Goal: Find specific page/section: Find specific page/section

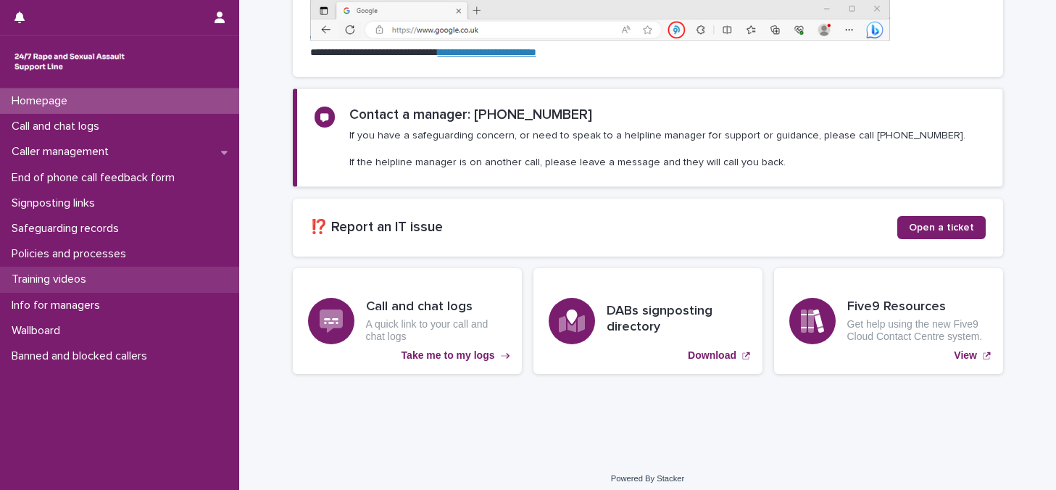
scroll to position [236, 0]
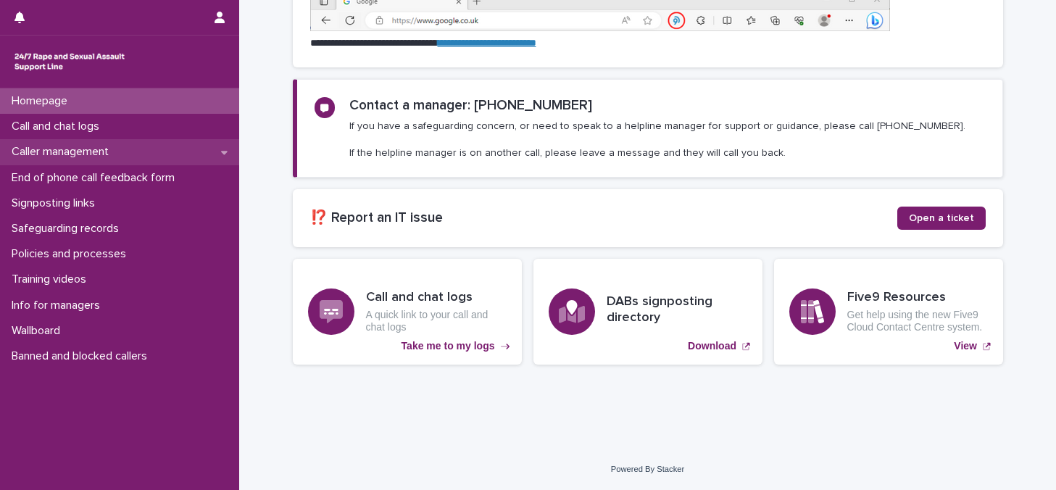
click at [113, 153] on p "Caller management" at bounding box center [63, 152] width 115 height 14
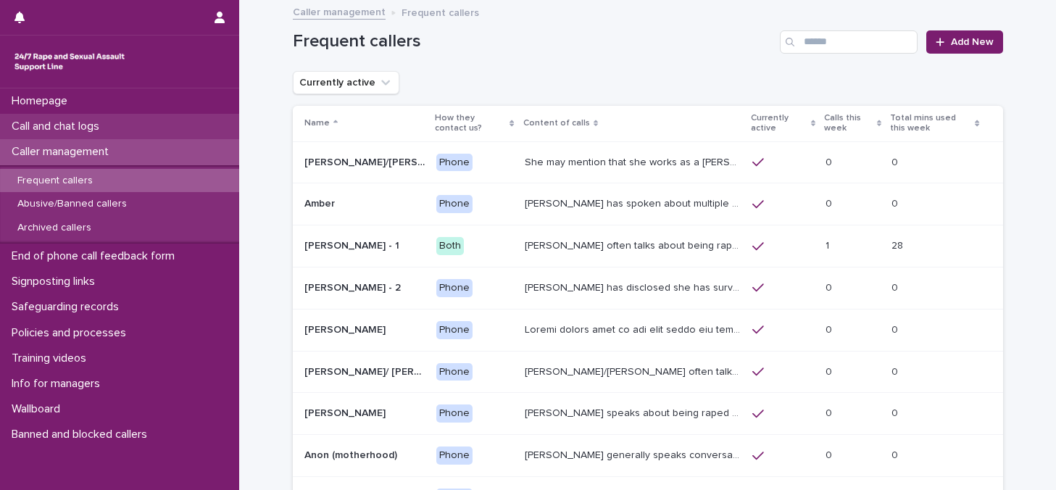
click at [103, 128] on p "Call and chat logs" at bounding box center [58, 127] width 105 height 14
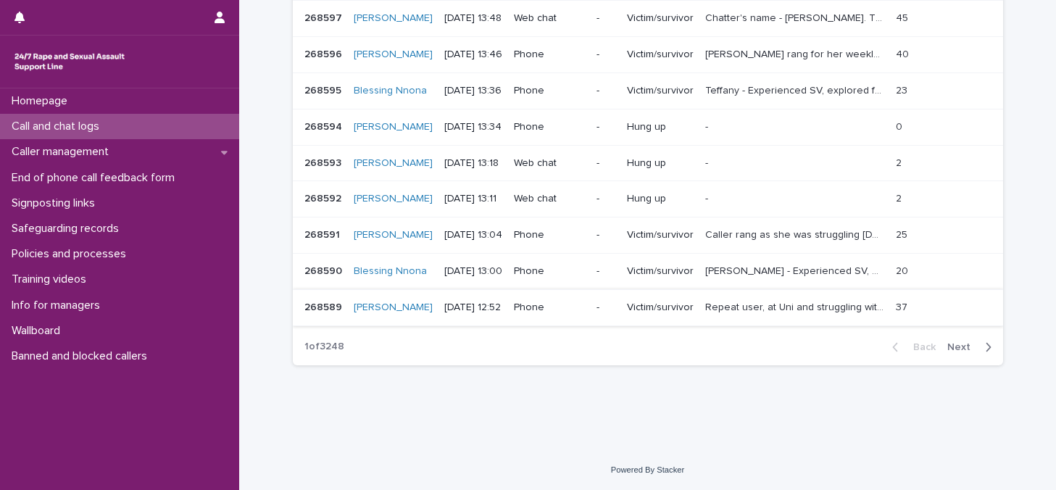
scroll to position [346, 0]
click at [980, 354] on div "button" at bounding box center [986, 347] width 12 height 13
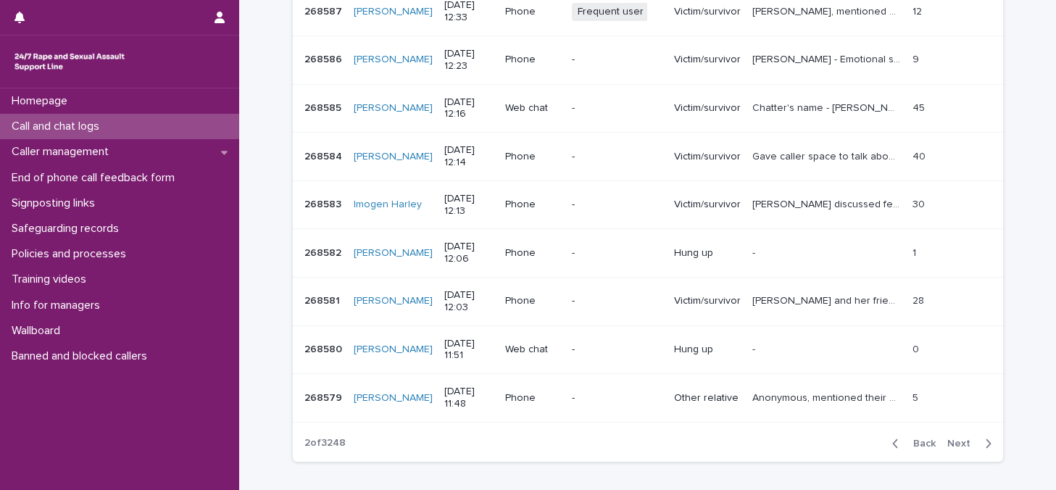
scroll to position [357, 0]
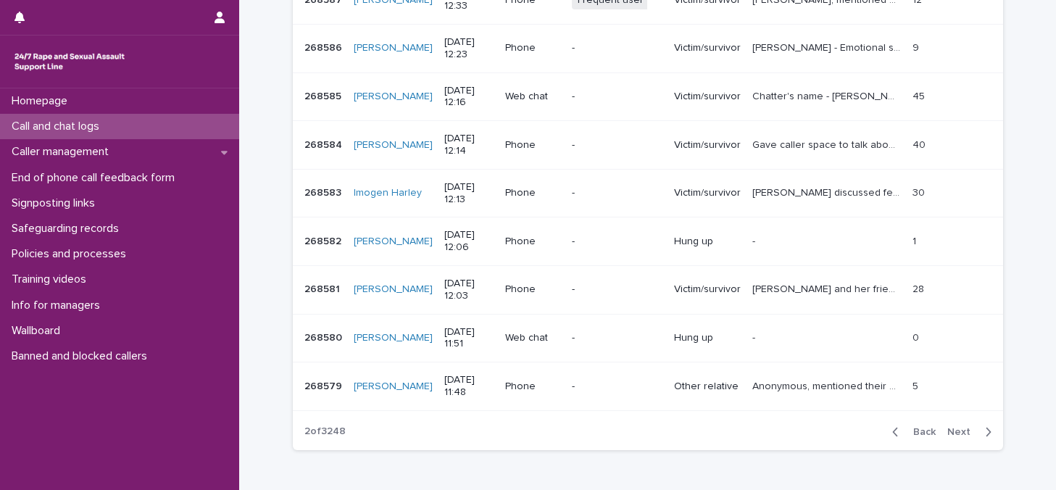
click at [955, 431] on span "Next" at bounding box center [964, 432] width 32 height 10
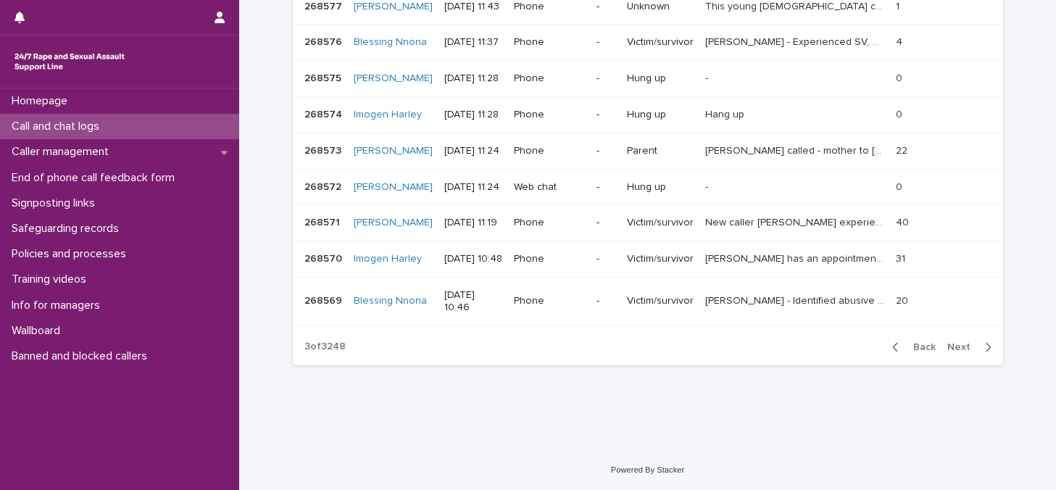
scroll to position [315, 0]
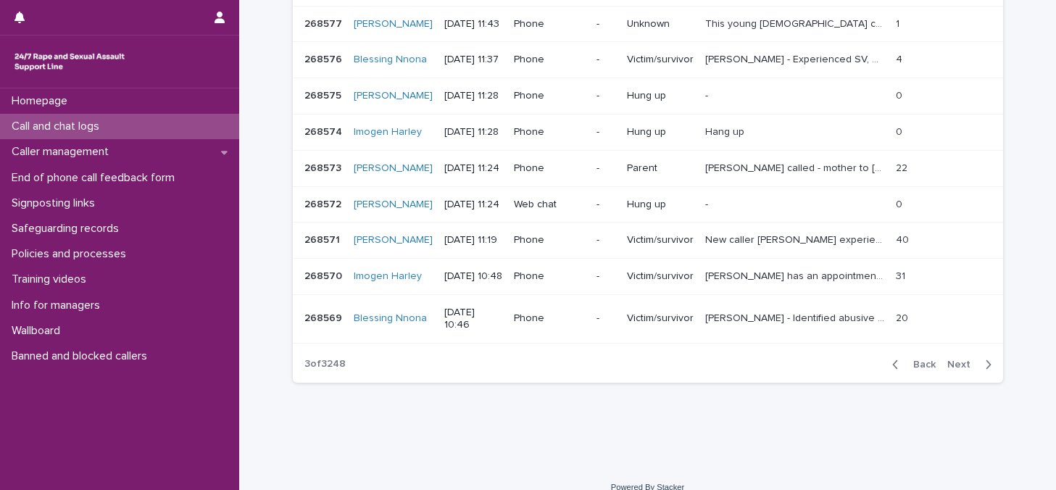
click at [965, 370] on span "Next" at bounding box center [964, 365] width 32 height 10
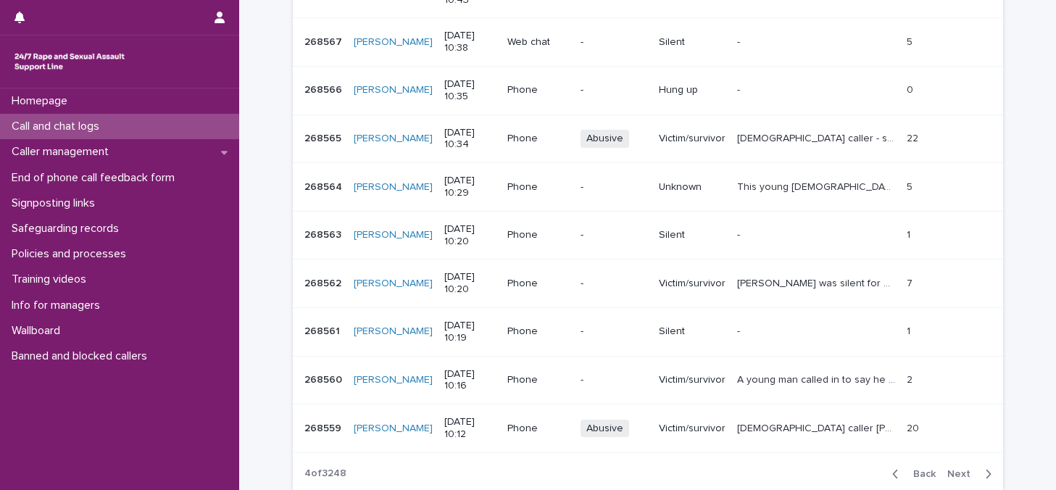
scroll to position [357, 0]
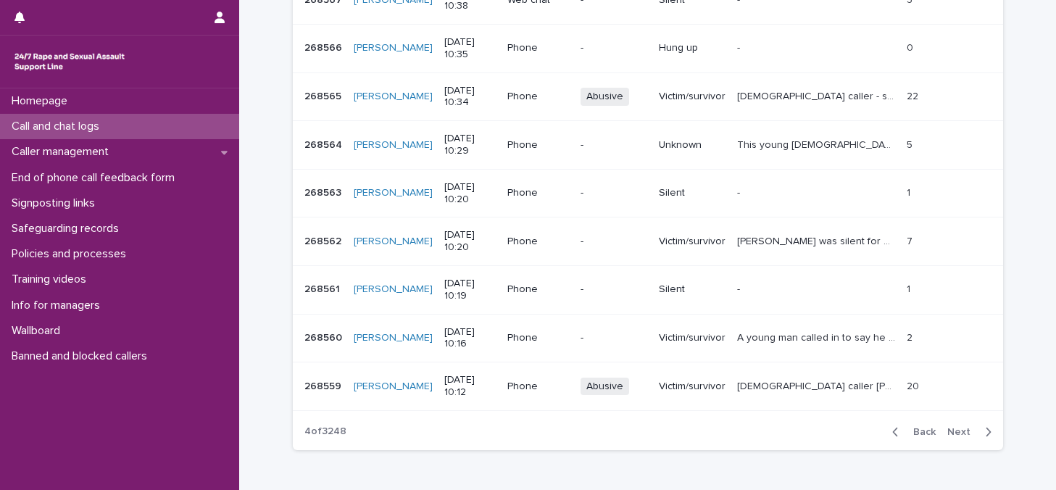
click at [965, 386] on div "20 20" at bounding box center [943, 387] width 73 height 24
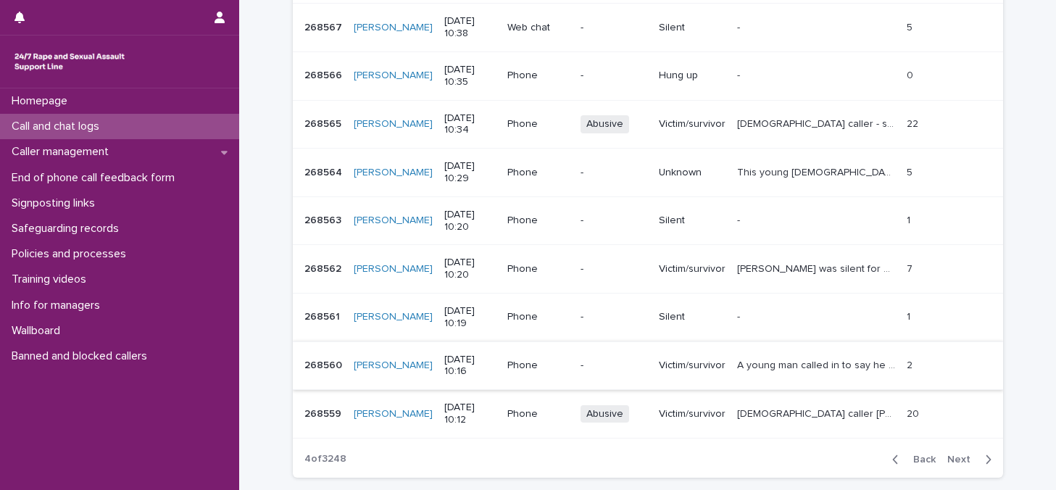
scroll to position [363, 0]
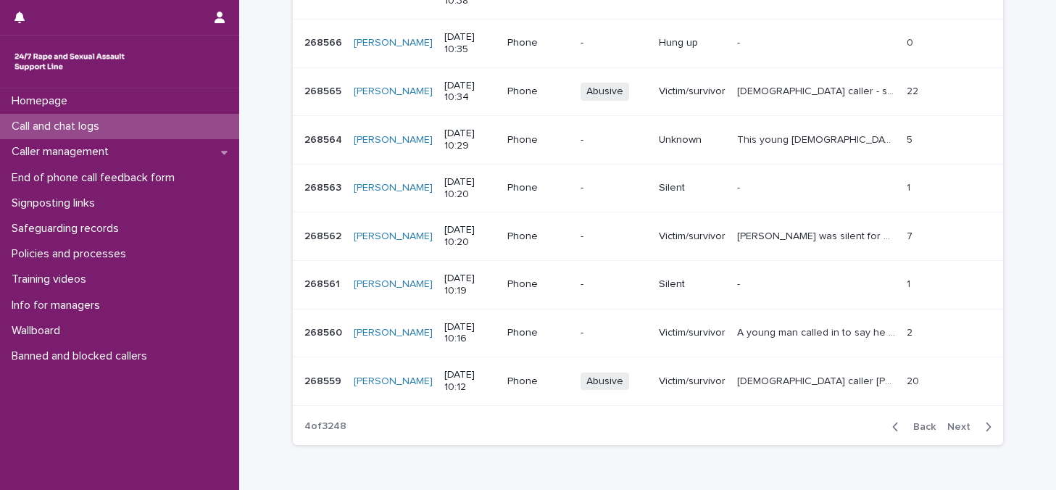
click at [961, 428] on span "Next" at bounding box center [964, 427] width 32 height 10
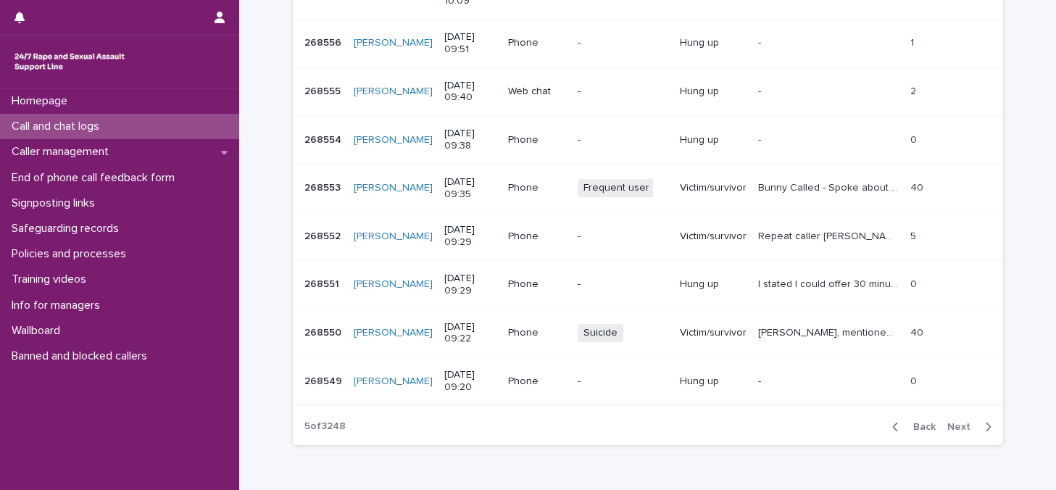
click at [957, 426] on span "Next" at bounding box center [964, 427] width 32 height 10
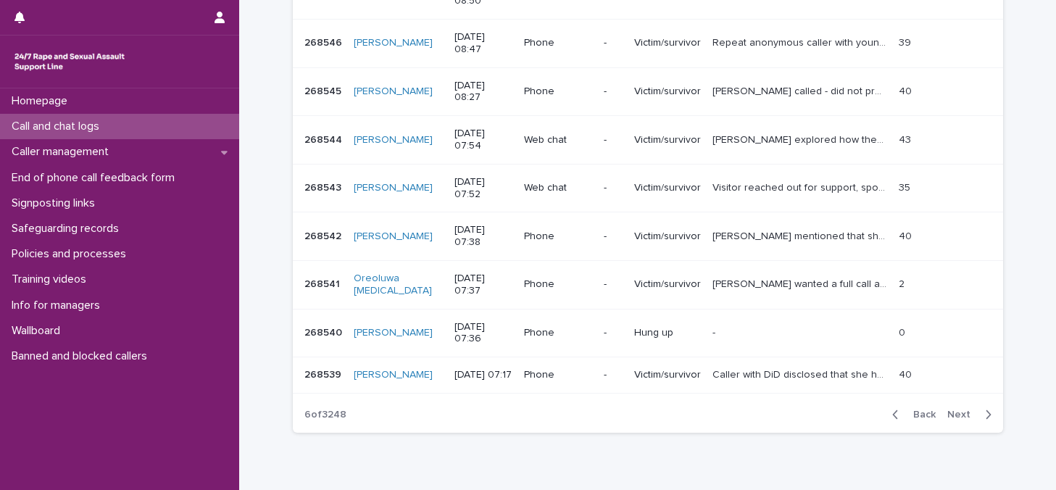
scroll to position [320, 0]
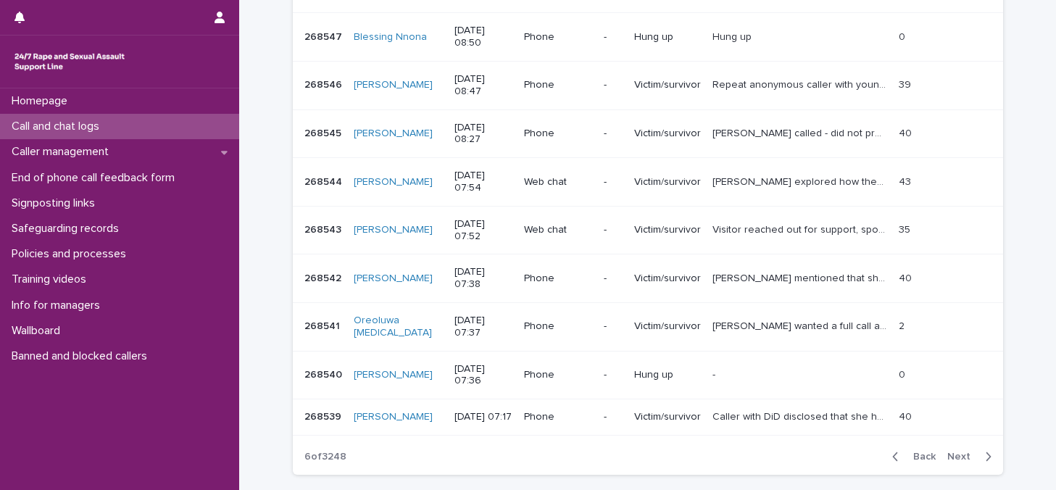
click at [953, 450] on button "Next" at bounding box center [973, 456] width 62 height 13
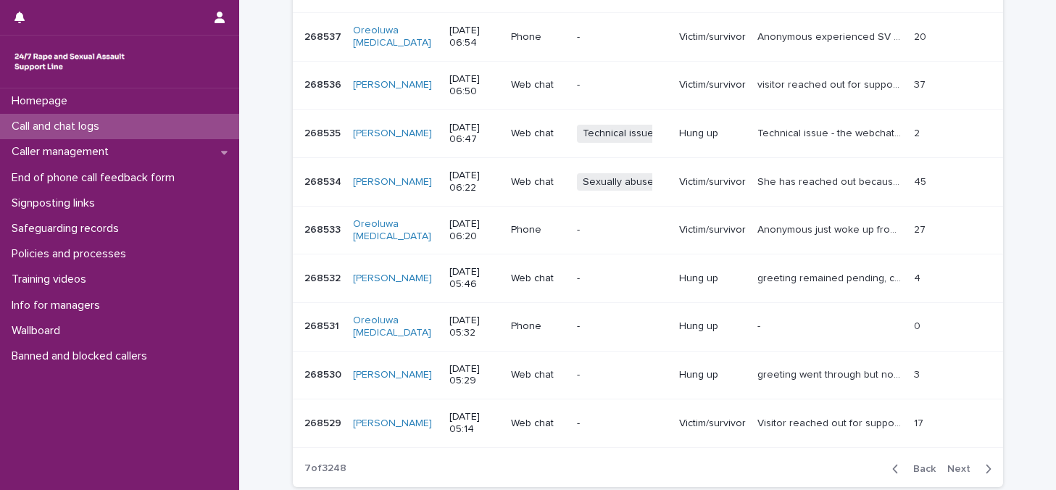
scroll to position [363, 0]
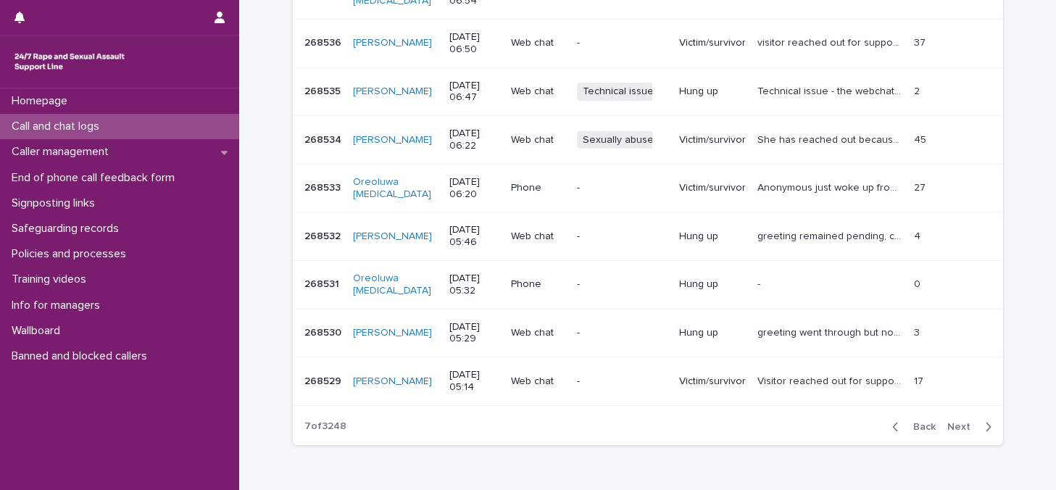
click at [956, 428] on span "Next" at bounding box center [964, 427] width 32 height 10
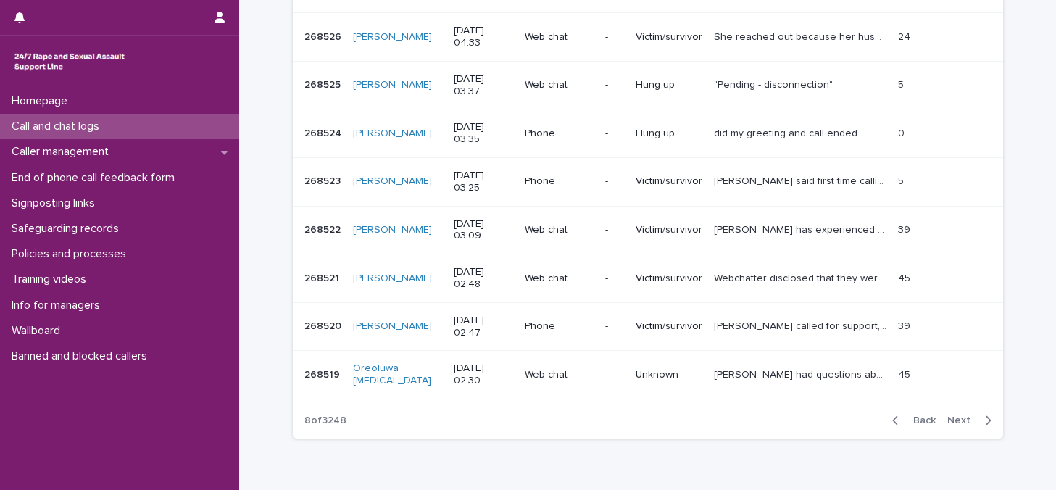
click at [959, 421] on span "Next" at bounding box center [964, 420] width 32 height 10
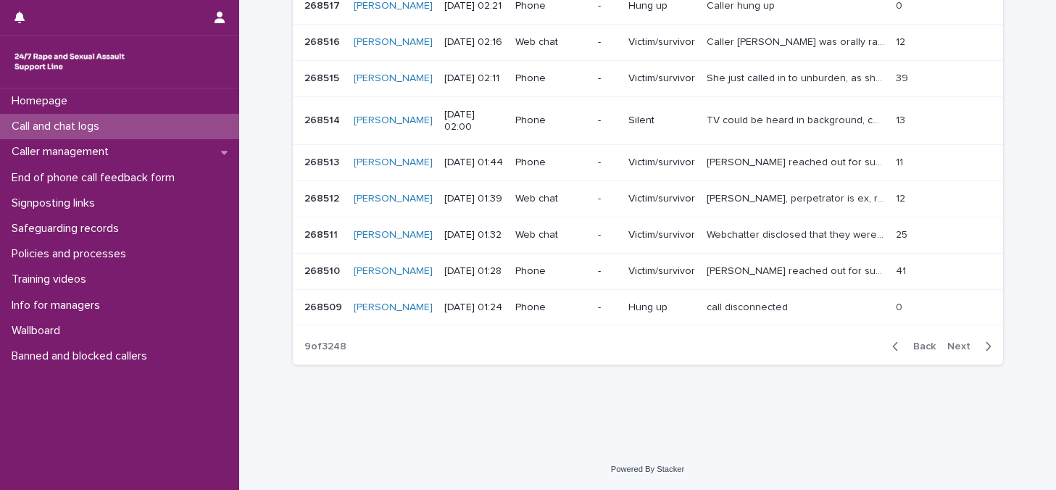
scroll to position [332, 0]
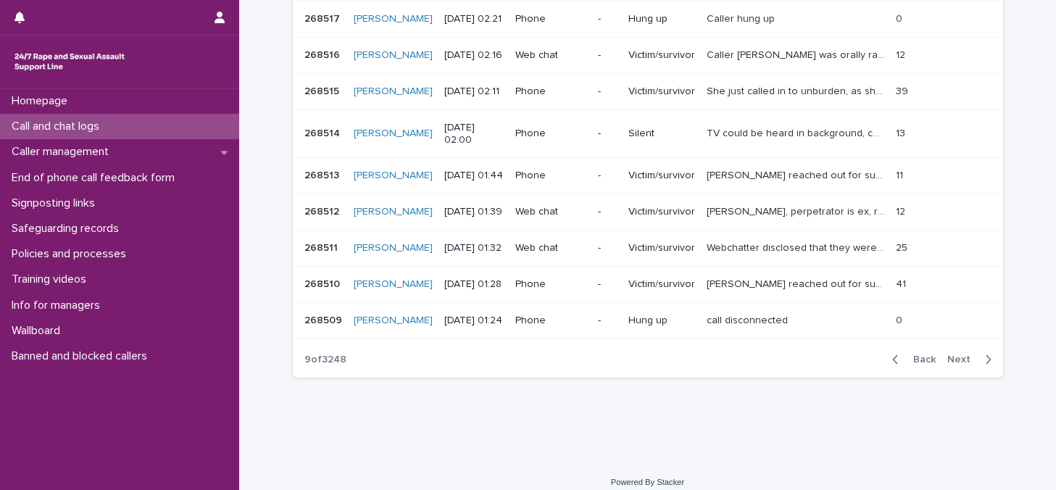
click at [959, 365] on span "Next" at bounding box center [964, 360] width 32 height 10
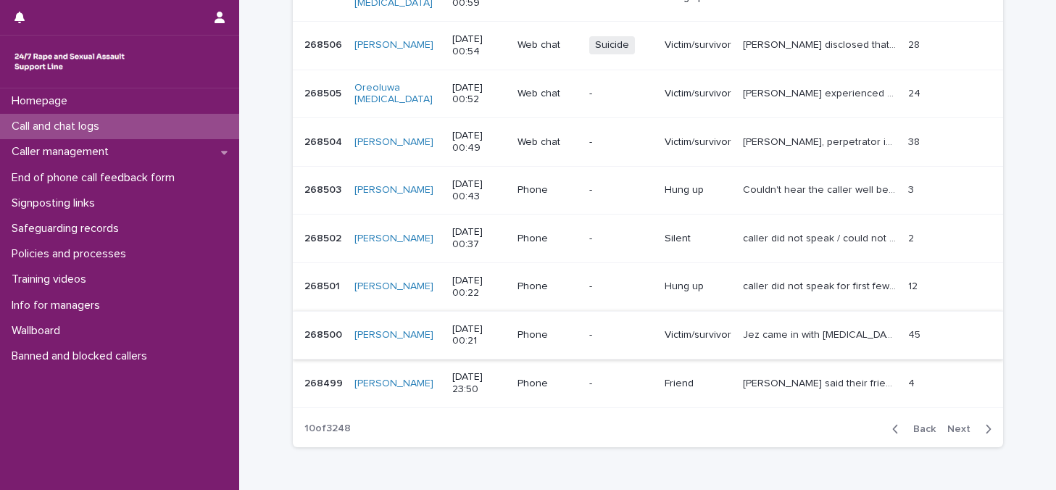
scroll to position [435, 0]
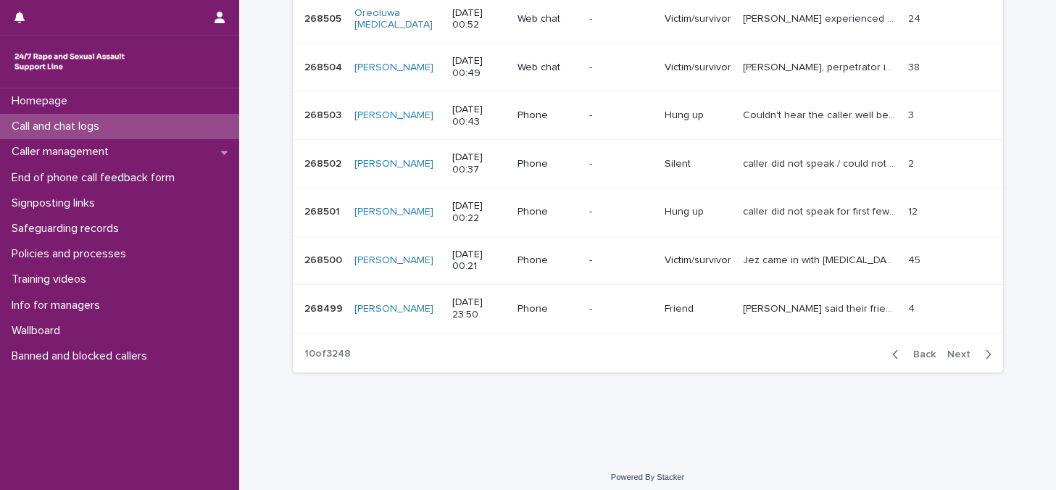
click at [961, 357] on span "Next" at bounding box center [964, 354] width 32 height 10
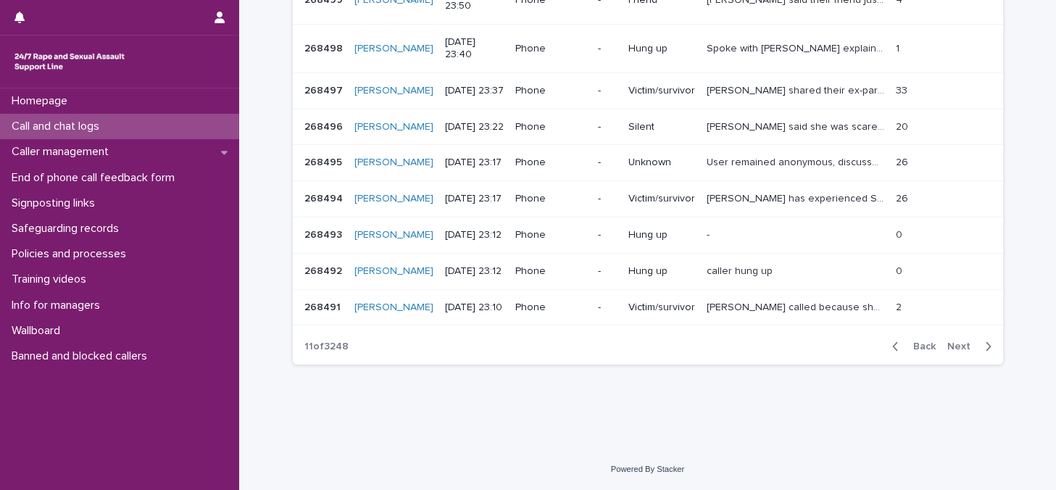
scroll to position [394, 0]
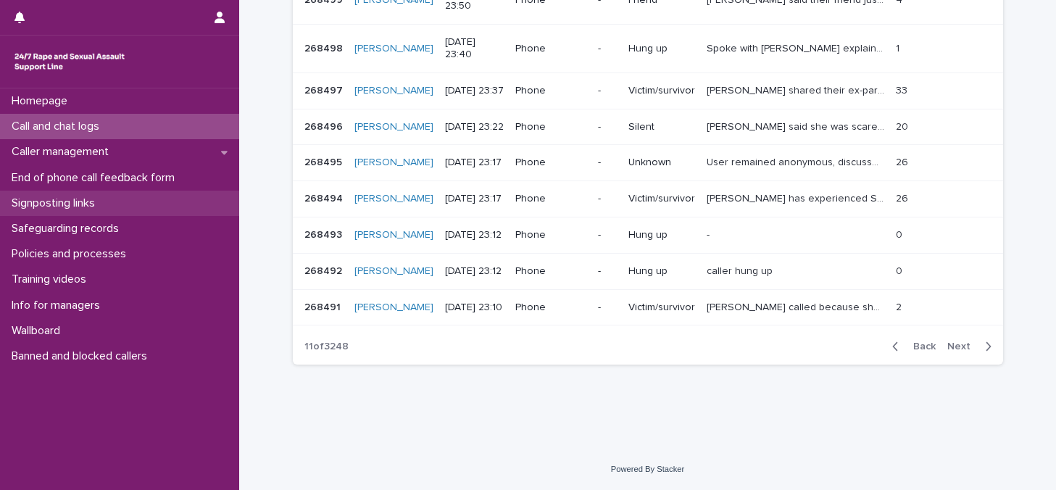
click at [59, 207] on p "Signposting links" at bounding box center [56, 203] width 101 height 14
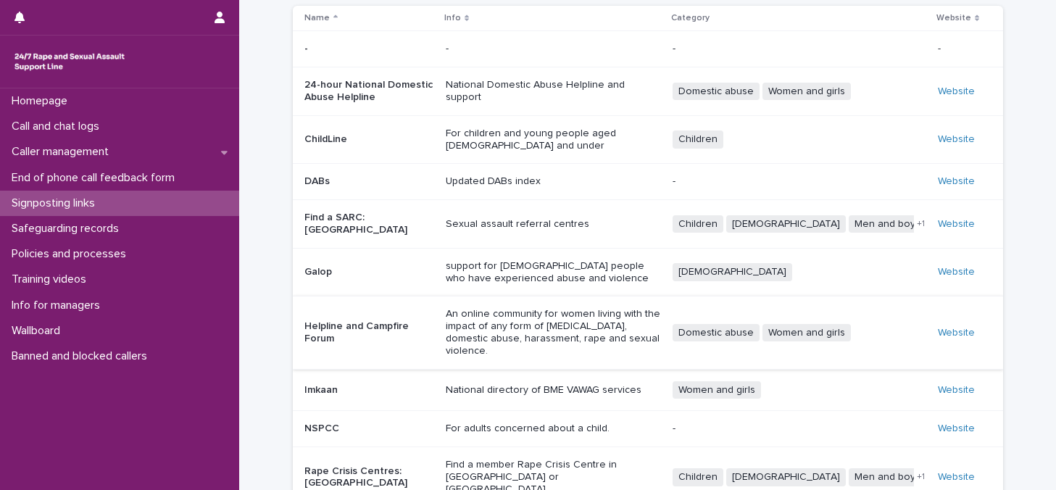
scroll to position [244, 0]
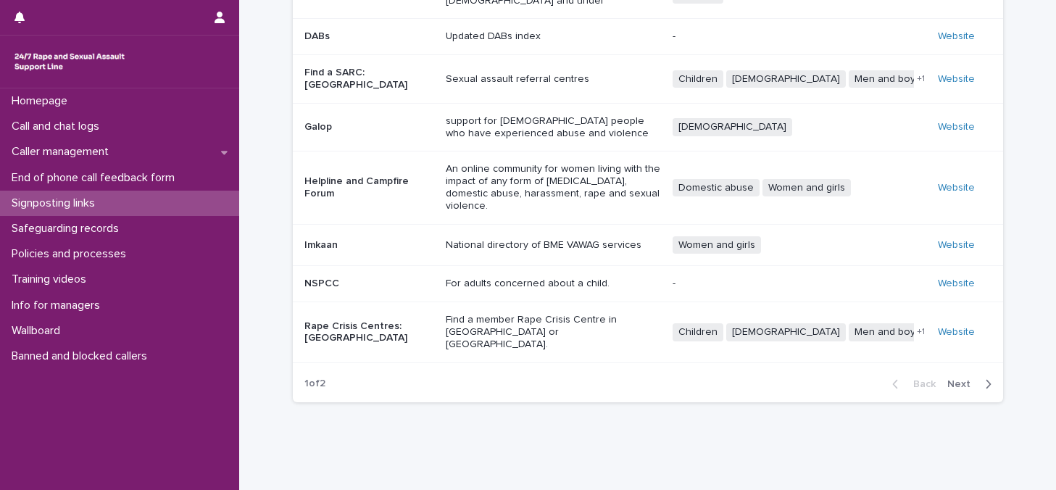
click at [959, 379] on span "Next" at bounding box center [964, 384] width 32 height 10
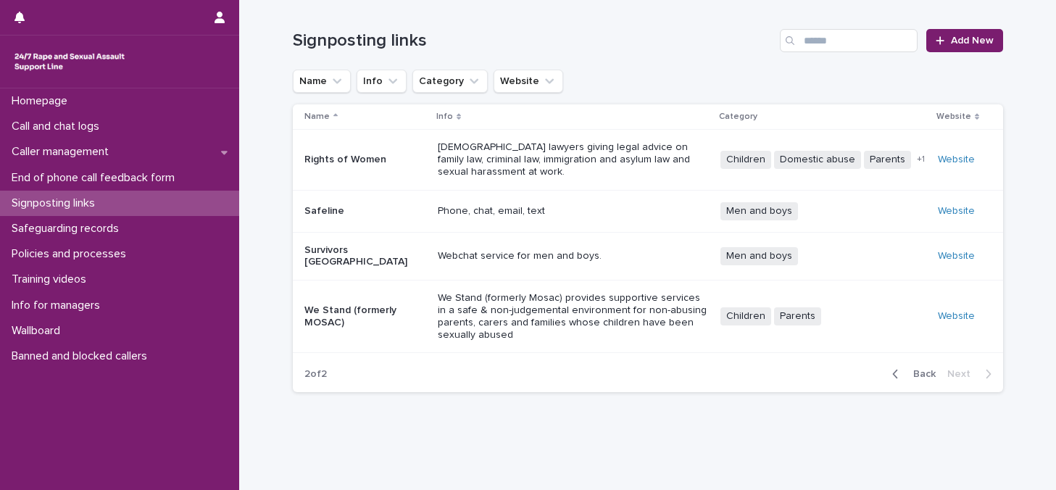
click at [917, 369] on span "Back" at bounding box center [920, 374] width 31 height 10
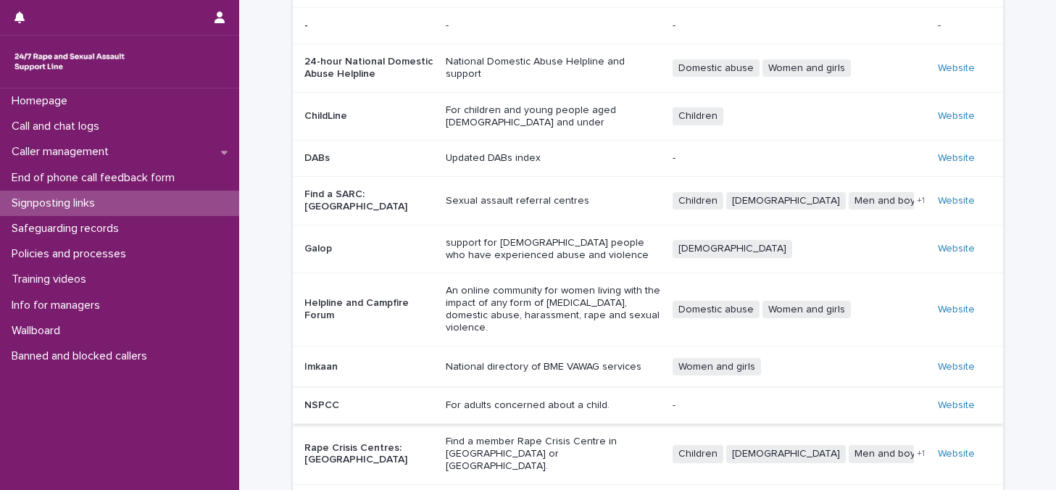
scroll to position [138, 0]
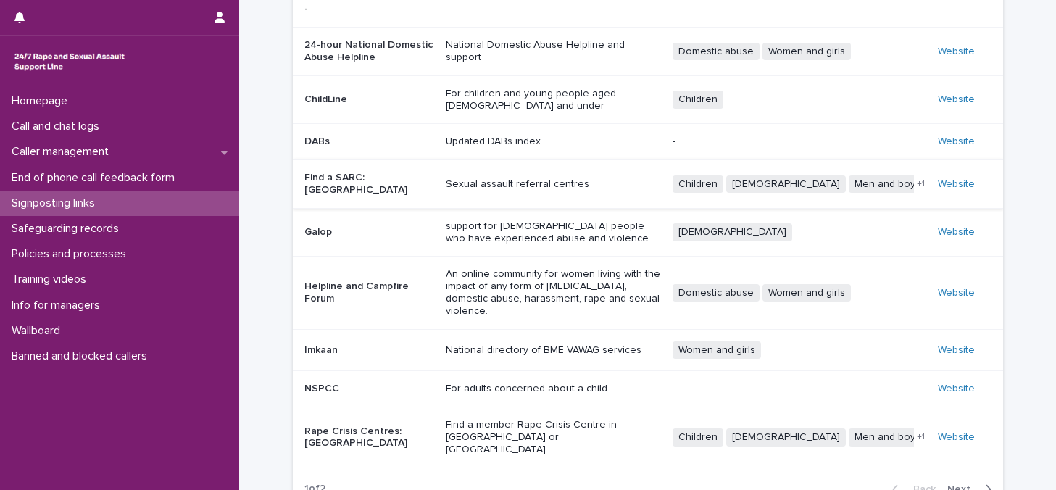
click at [958, 179] on link "Website" at bounding box center [956, 184] width 37 height 10
